Goal: Information Seeking & Learning: Find specific page/section

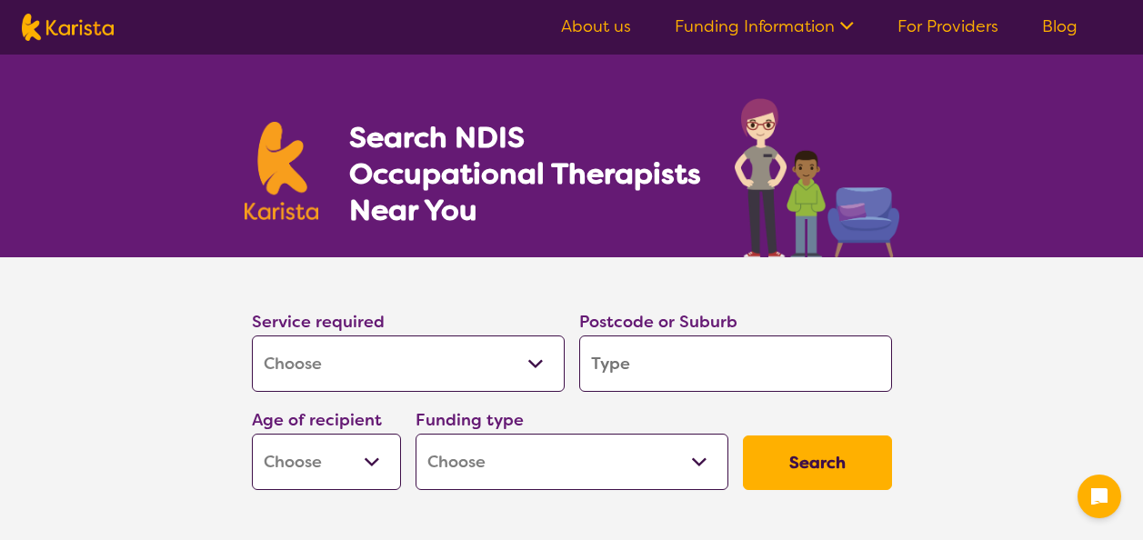
select select "[MEDICAL_DATA]"
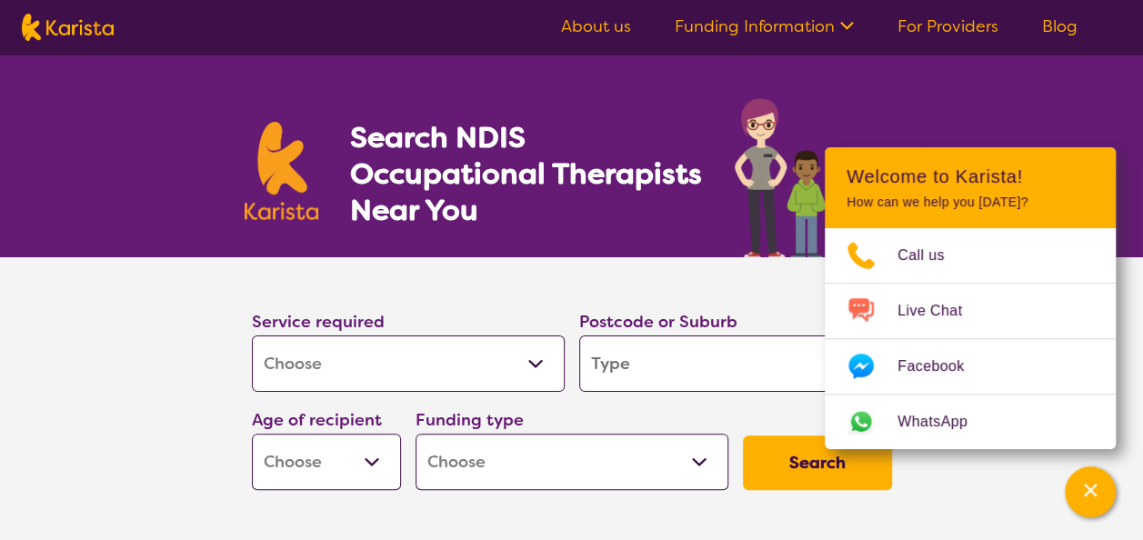
click at [672, 382] on input "search" at bounding box center [735, 364] width 313 height 56
type input "2"
type input "21"
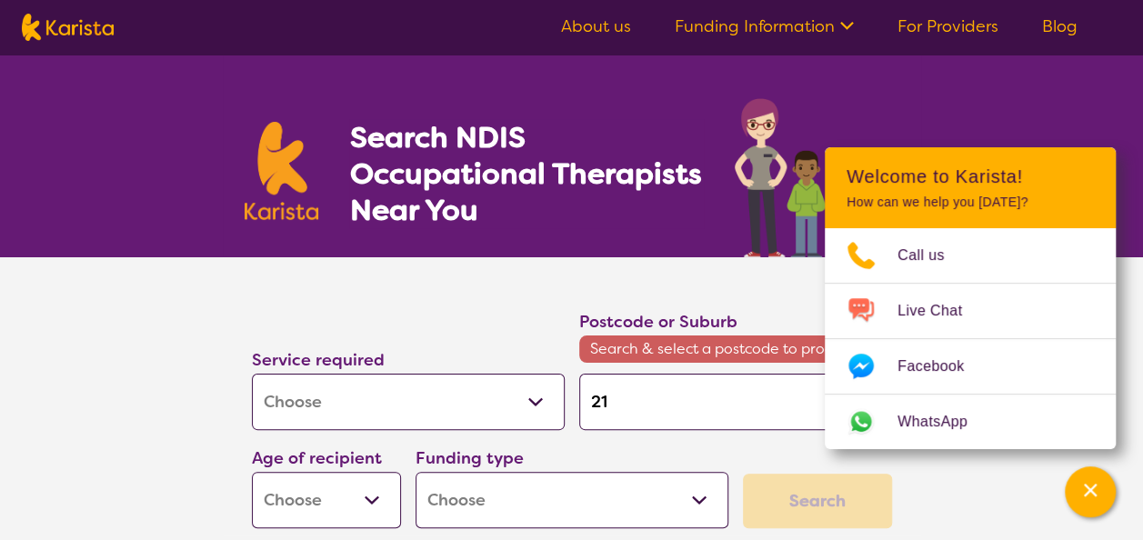
type input "214"
type input "2148"
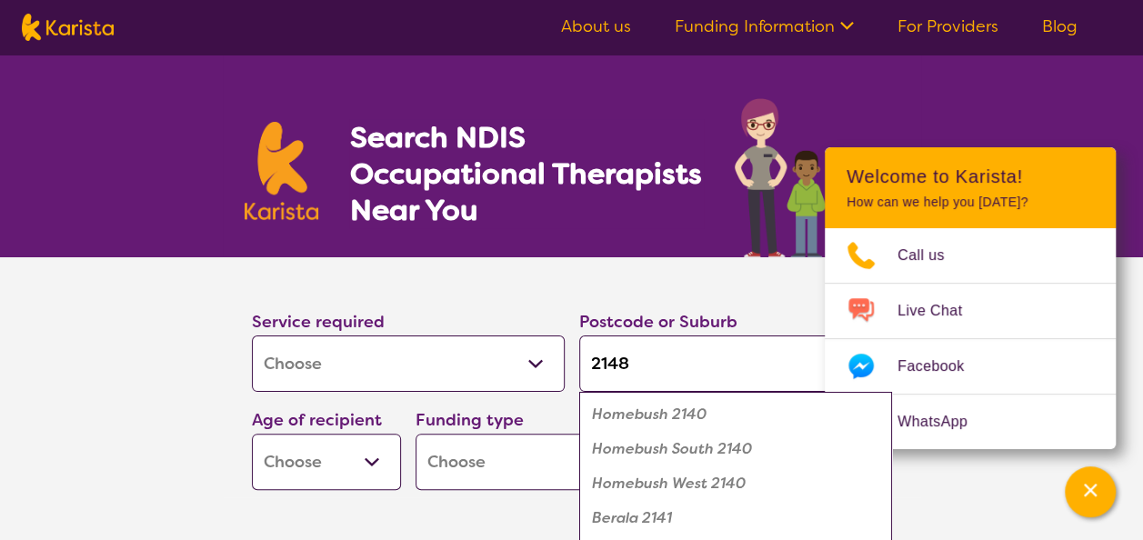
type input "2148"
click at [743, 436] on button "Search" at bounding box center [817, 463] width 149 height 55
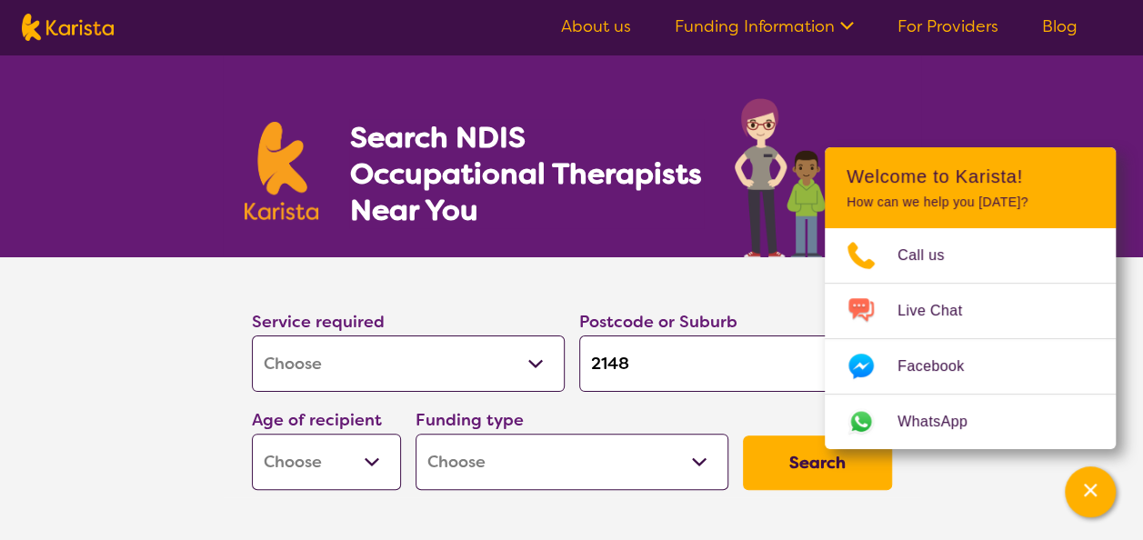
click at [356, 471] on select "Early Childhood - 0 to 9 Child - 10 to 11 Adolescent - 12 to 17 Adult - 18 to 6…" at bounding box center [326, 462] width 149 height 56
select select "EC"
click at [252, 434] on select "Early Childhood - 0 to 9 Child - 10 to 11 Adolescent - 12 to 17 Adult - 18 to 6…" at bounding box center [326, 462] width 149 height 56
select select "EC"
click at [803, 468] on button "Search" at bounding box center [817, 463] width 149 height 55
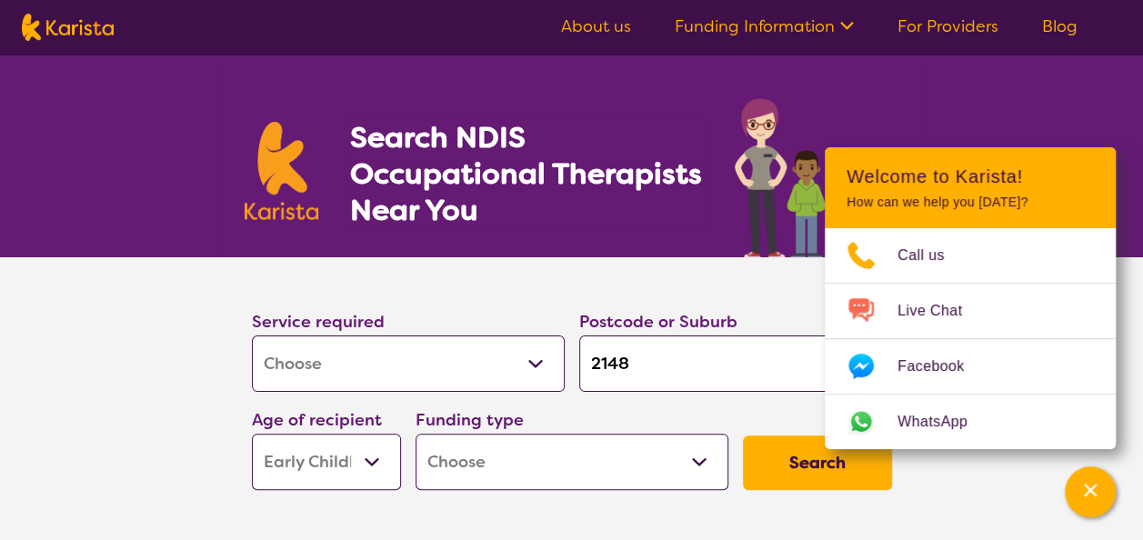
click at [704, 447] on select "Home Care Package (HCP) National Disability Insurance Scheme (NDIS) I don't know" at bounding box center [572, 462] width 313 height 56
select select "i-don-t-know"
click at [416, 434] on select "Home Care Package (HCP) National Disability Insurance Scheme (NDIS) I don't know" at bounding box center [572, 462] width 313 height 56
select select "i-don-t-know"
click at [818, 478] on button "Search" at bounding box center [817, 463] width 149 height 55
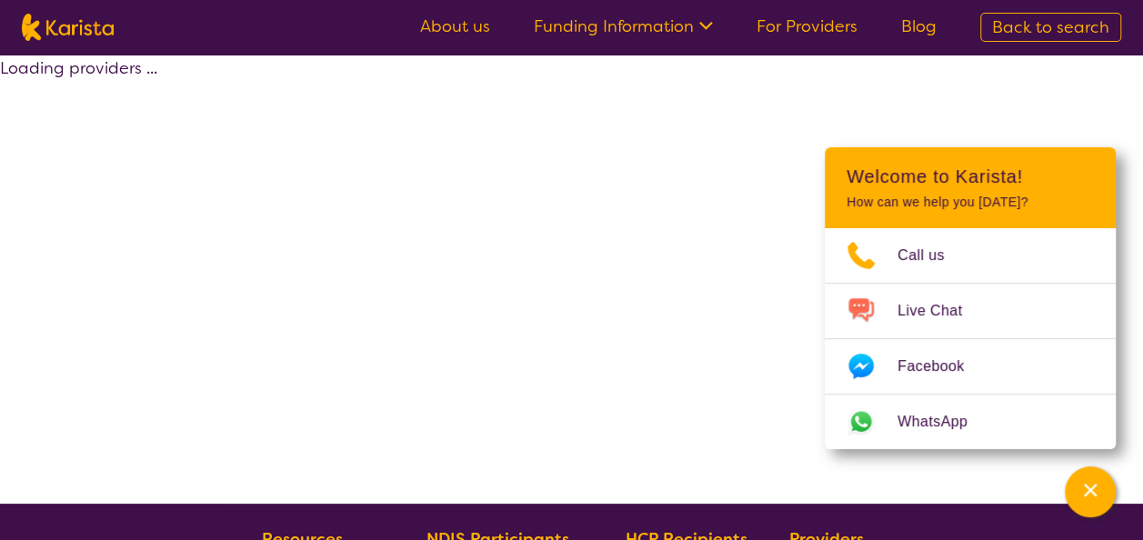
select select "[MEDICAL_DATA]"
select select "EC"
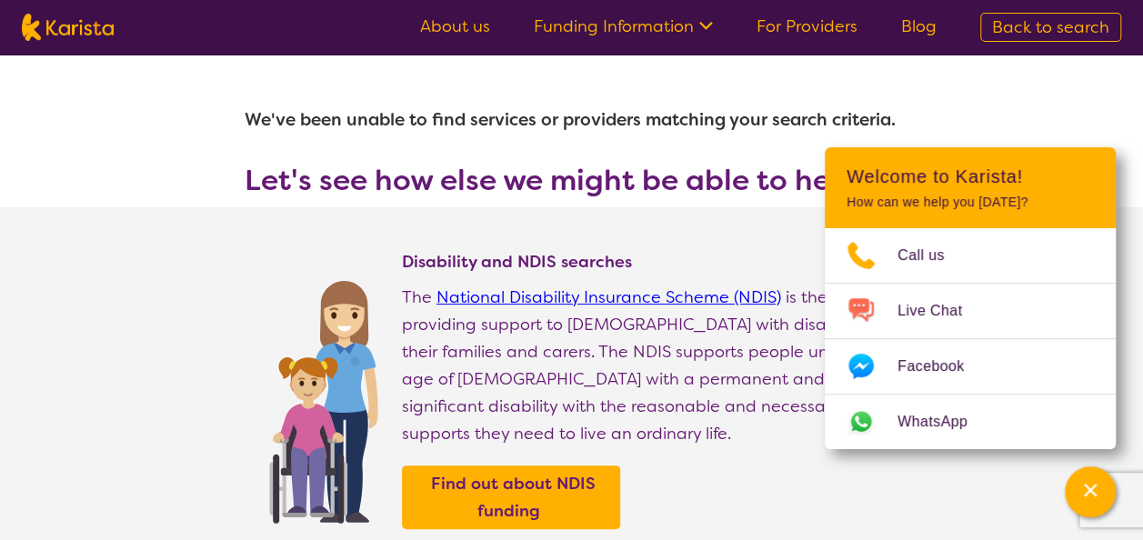
select select "[MEDICAL_DATA]"
select select "EC"
select select "i-don-t-know"
select select "[MEDICAL_DATA]"
select select "EC"
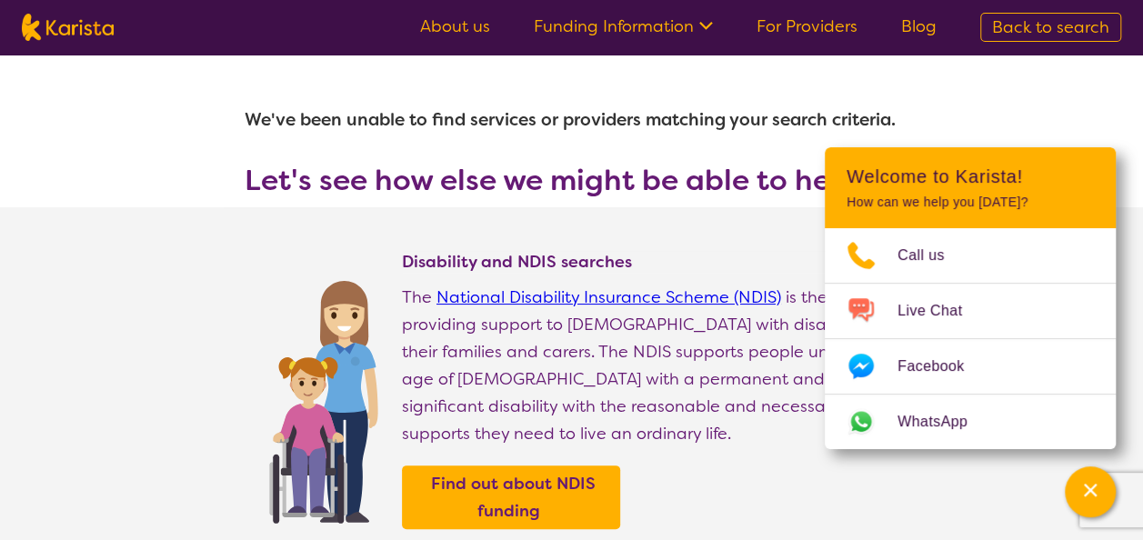
select select "i-don-t-know"
